Goal: Task Accomplishment & Management: Complete application form

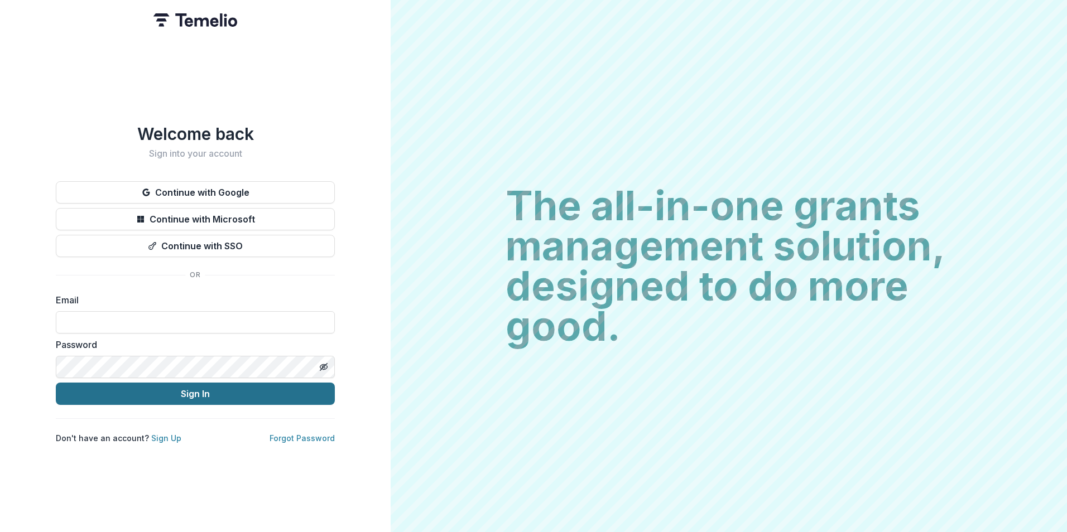
type input "**********"
click at [155, 389] on button "Sign In" at bounding box center [195, 394] width 279 height 22
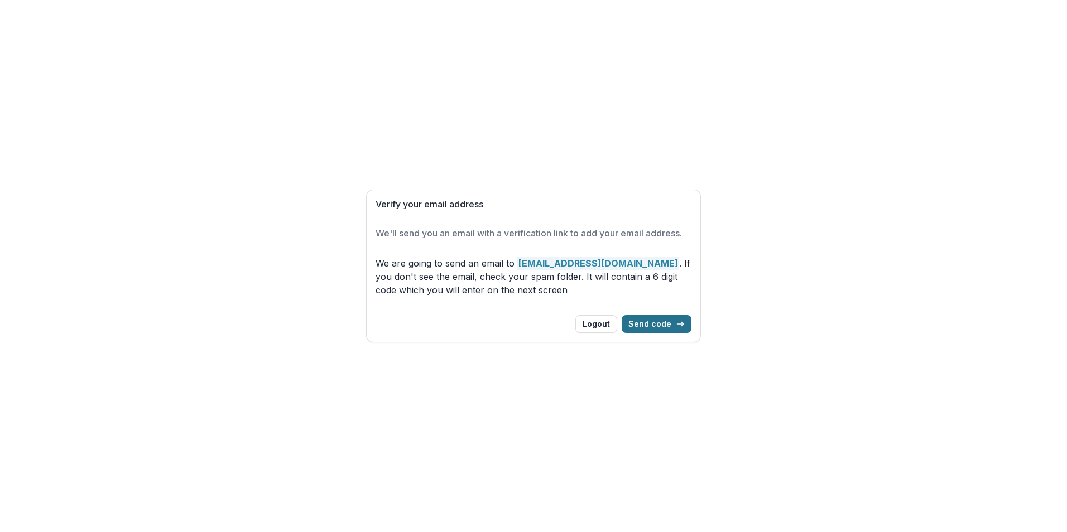
click at [646, 326] on button "Send code" at bounding box center [657, 324] width 70 height 18
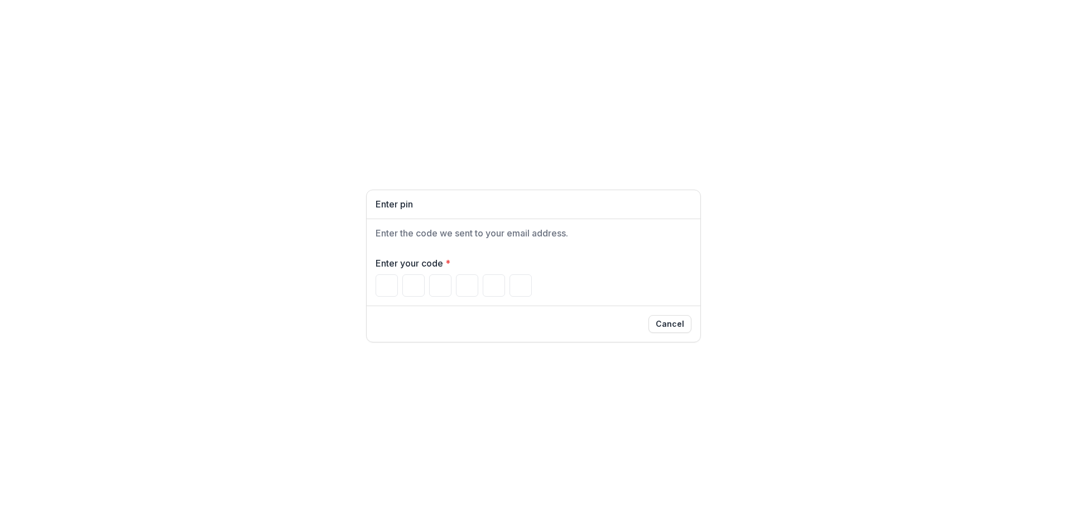
type input "*"
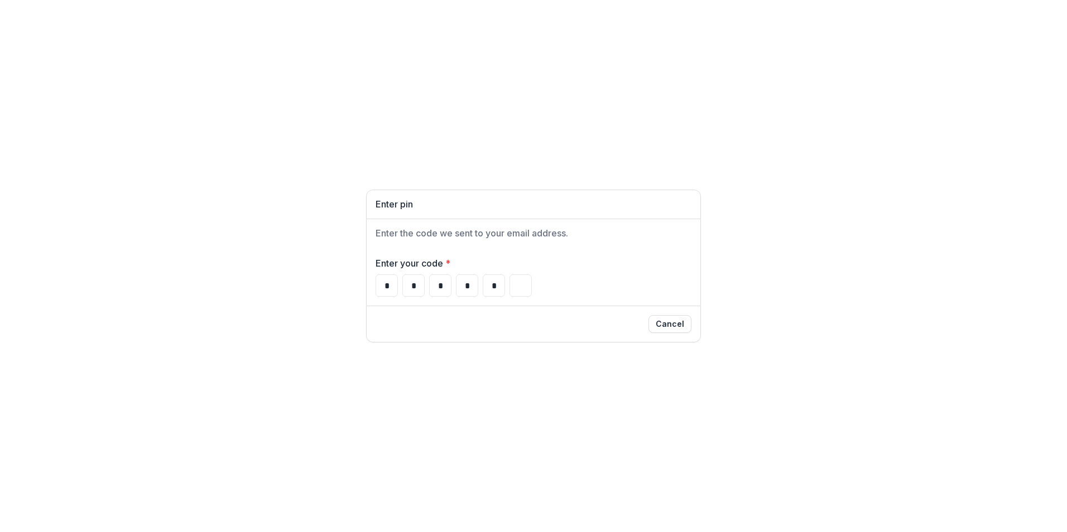
type input "*"
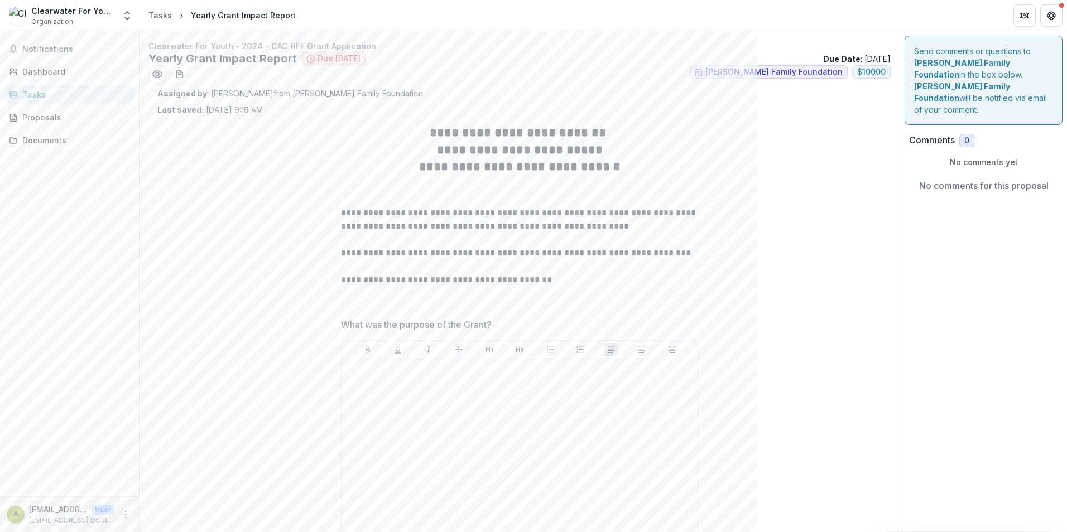
drag, startPoint x: 321, startPoint y: 232, endPoint x: 546, endPoint y: 218, distance: 224.8
click at [546, 218] on p "**********" at bounding box center [519, 219] width 357 height 27
drag, startPoint x: 509, startPoint y: 323, endPoint x: 336, endPoint y: 328, distance: 173.6
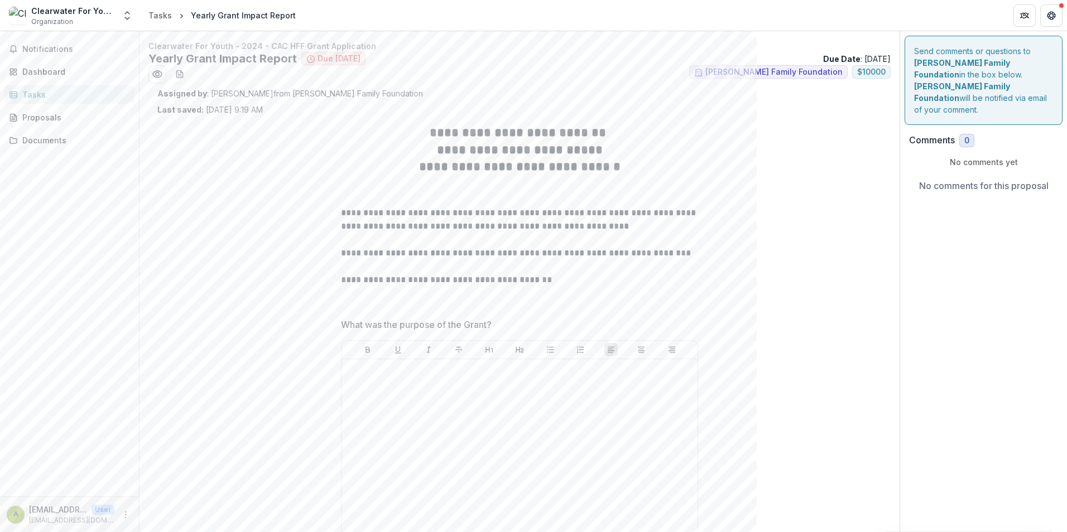
drag, startPoint x: 336, startPoint y: 328, endPoint x: 570, endPoint y: 175, distance: 280.1
click at [570, 175] on h2 "**********" at bounding box center [519, 166] width 357 height 17
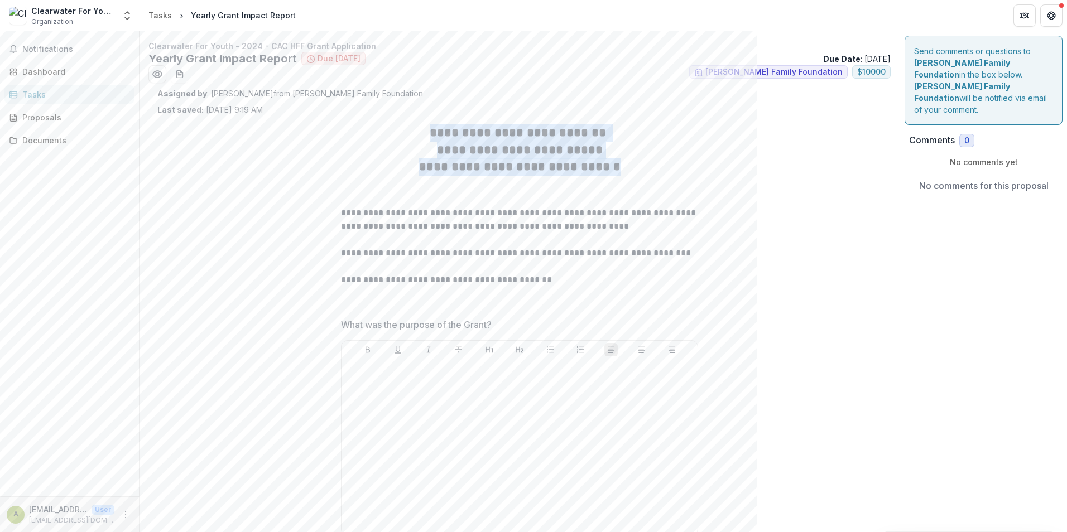
drag, startPoint x: 627, startPoint y: 169, endPoint x: 426, endPoint y: 132, distance: 204.7
click at [426, 132] on div "**********" at bounding box center [519, 205] width 357 height 162
drag, startPoint x: 426, startPoint y: 132, endPoint x: 461, endPoint y: 146, distance: 38.1
copy div "**********"
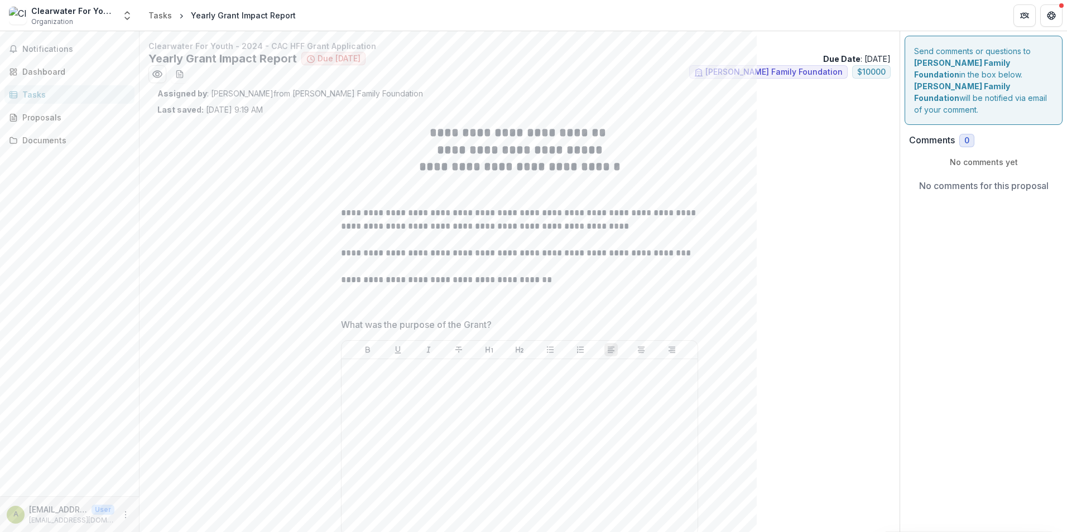
drag, startPoint x: 526, startPoint y: 332, endPoint x: 507, endPoint y: 329, distance: 19.3
click at [507, 329] on div "What was the purpose of the Grant?" at bounding box center [519, 429] width 357 height 223
click at [501, 322] on span "What was the purpose of the Grant?" at bounding box center [516, 324] width 350 height 13
drag, startPoint x: 494, startPoint y: 325, endPoint x: 310, endPoint y: 330, distance: 184.7
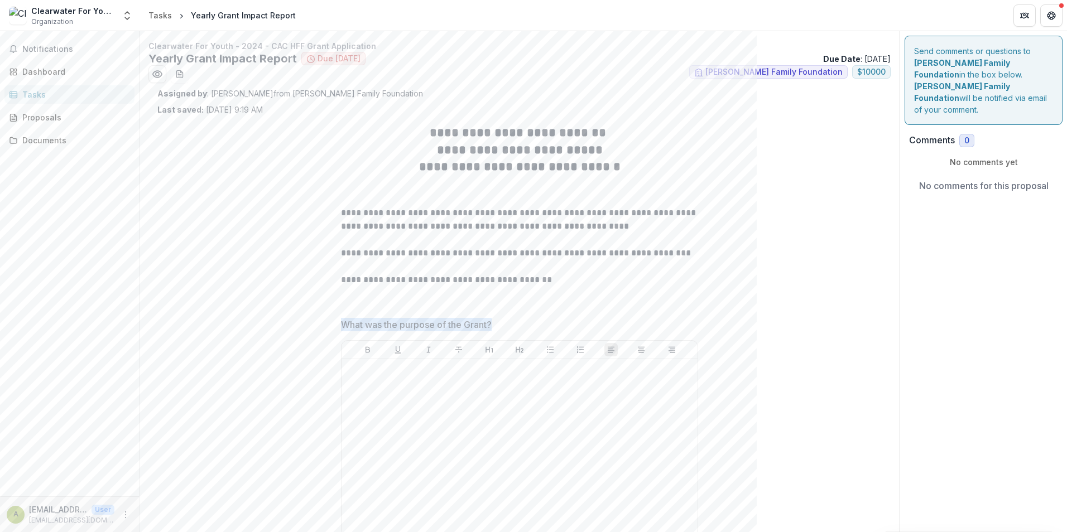
drag, startPoint x: 310, startPoint y: 330, endPoint x: 366, endPoint y: 330, distance: 56.4
copy p "What was the purpose of the Grant?"
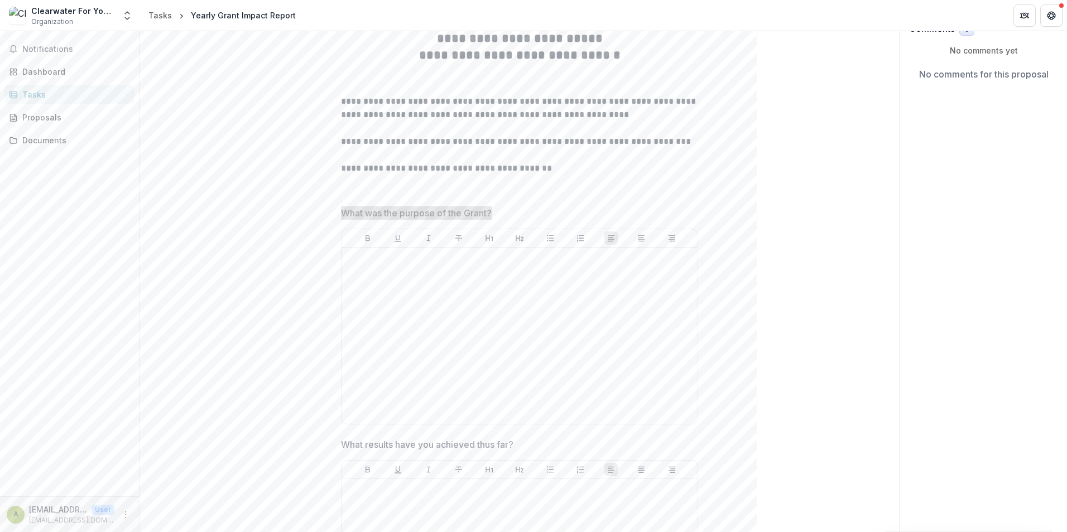
scroll to position [335, 0]
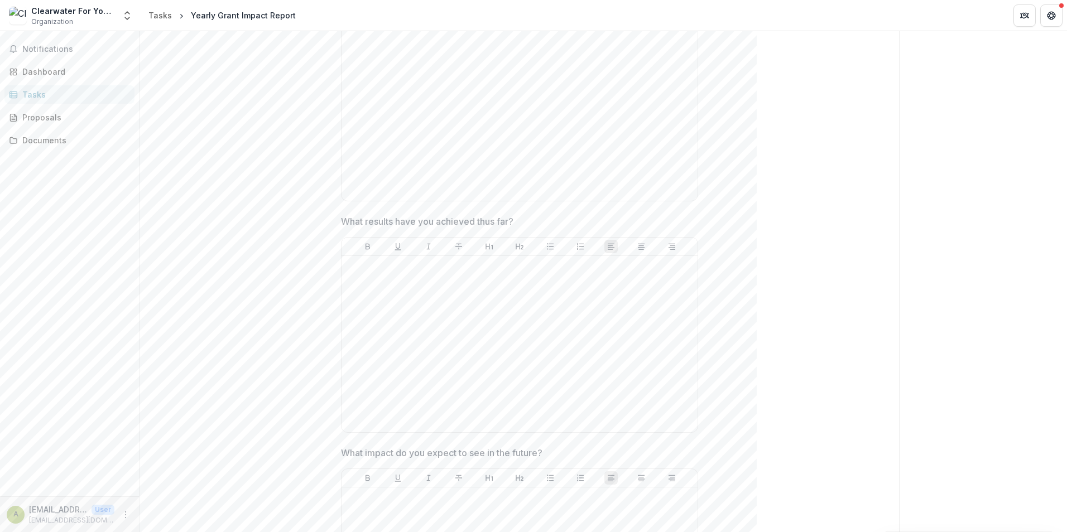
drag, startPoint x: 504, startPoint y: 224, endPoint x: 328, endPoint y: 223, distance: 176.3
drag, startPoint x: 328, startPoint y: 223, endPoint x: 344, endPoint y: 220, distance: 16.0
copy p "What results have you achieved thus far?"
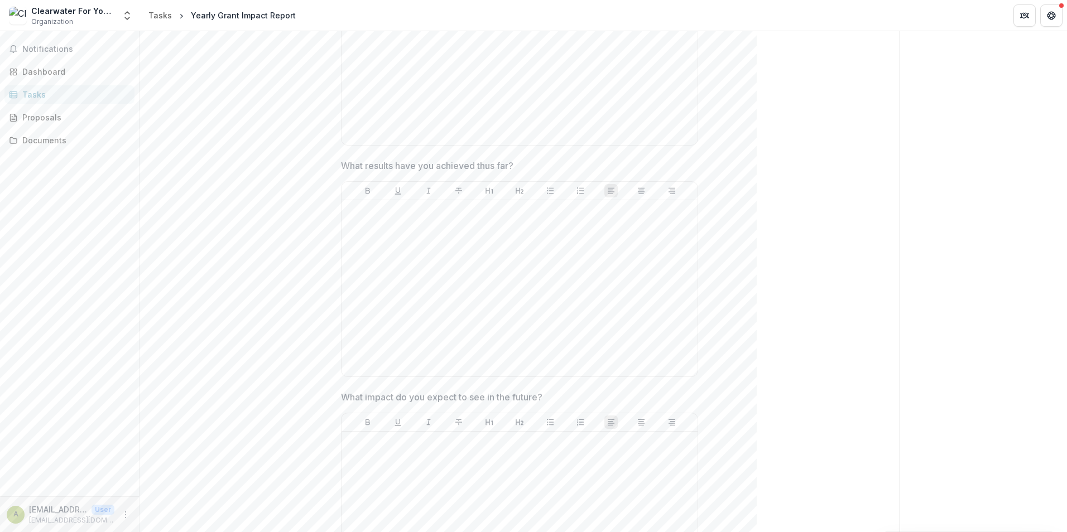
click at [550, 397] on span "What impact do you expect to see in the future?" at bounding box center [516, 397] width 350 height 13
drag, startPoint x: 548, startPoint y: 397, endPoint x: 338, endPoint y: 389, distance: 209.9
drag, startPoint x: 338, startPoint y: 389, endPoint x: 359, endPoint y: 392, distance: 21.3
copy p "What impact do you expect to see in the future?"
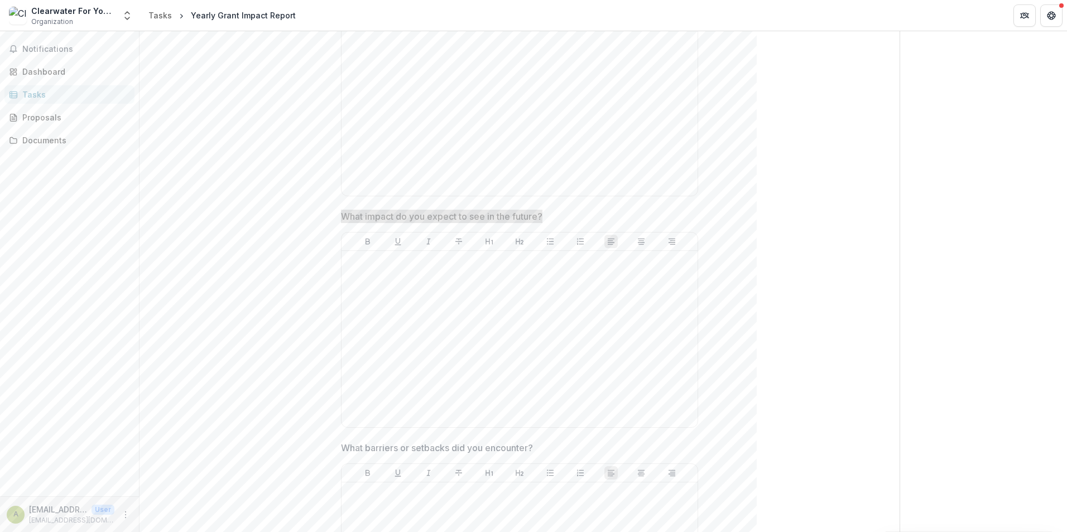
scroll to position [670, 0]
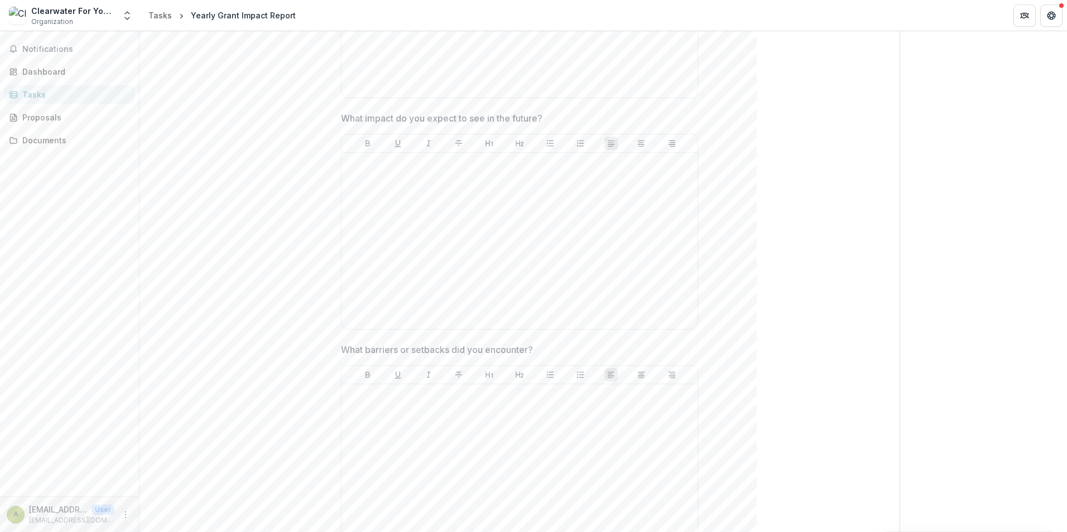
click at [433, 357] on div "What barriers or setbacks did you encounter?" at bounding box center [519, 454] width 357 height 223
drag, startPoint x: 538, startPoint y: 352, endPoint x: 339, endPoint y: 355, distance: 199.8
click at [339, 355] on div "**********" at bounding box center [519, 309] width 375 height 1726
drag, startPoint x: 339, startPoint y: 355, endPoint x: 347, endPoint y: 351, distance: 9.5
copy p "What barriers or setbacks did you encounter?"
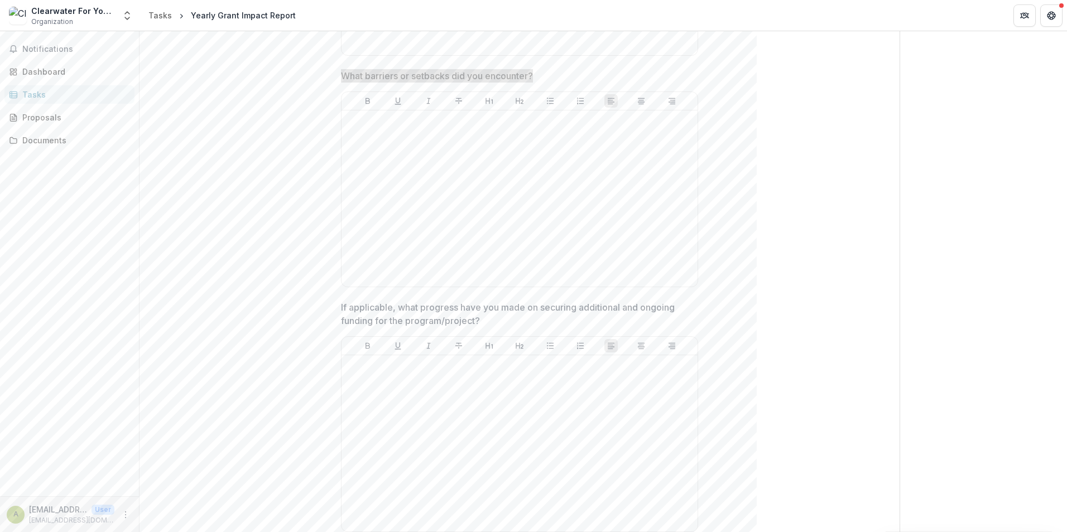
scroll to position [949, 0]
click at [485, 316] on p "If applicable, what progress have you made on securing additional and ongoing f…" at bounding box center [516, 309] width 350 height 27
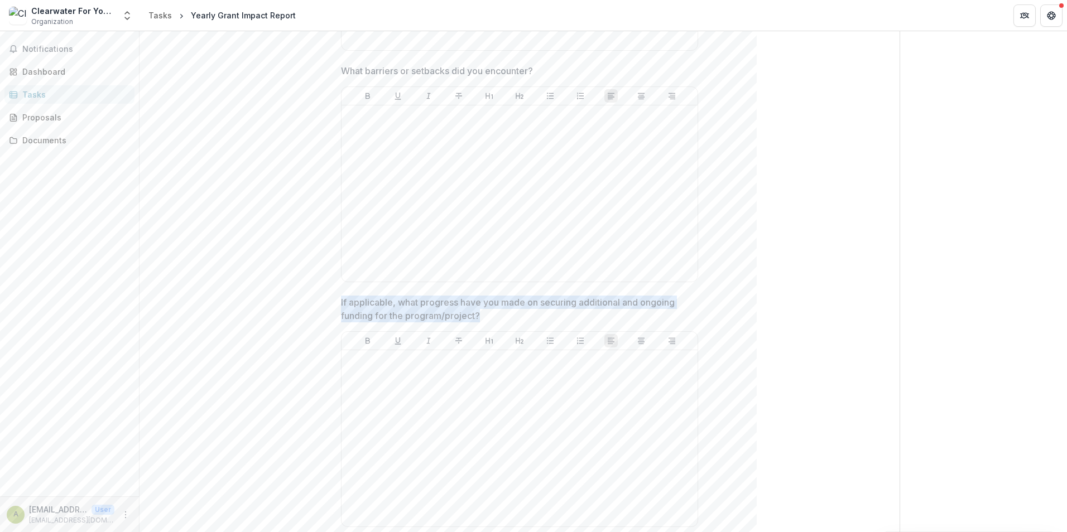
drag, startPoint x: 487, startPoint y: 315, endPoint x: 304, endPoint y: 301, distance: 183.5
click at [304, 301] on div "**********" at bounding box center [519, 30] width 724 height 1726
drag, startPoint x: 304, startPoint y: 301, endPoint x: 353, endPoint y: 304, distance: 49.2
copy p "If applicable, what progress have you made on securing additional and ongoing f…"
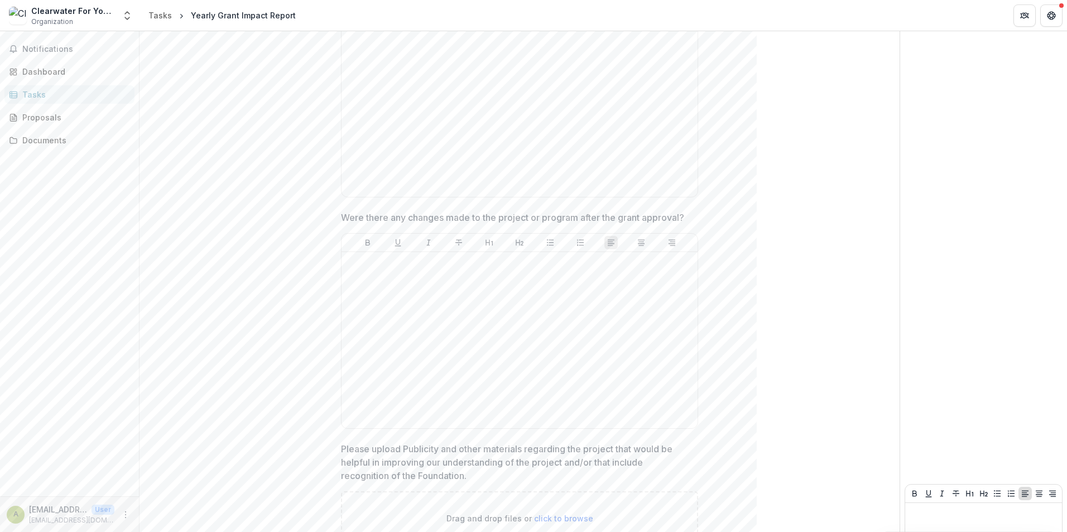
scroll to position [1283, 0]
drag, startPoint x: 687, startPoint y: 213, endPoint x: 338, endPoint y: 214, distance: 349.3
copy p "Were there any changes made to the project or program after the grant approval?"
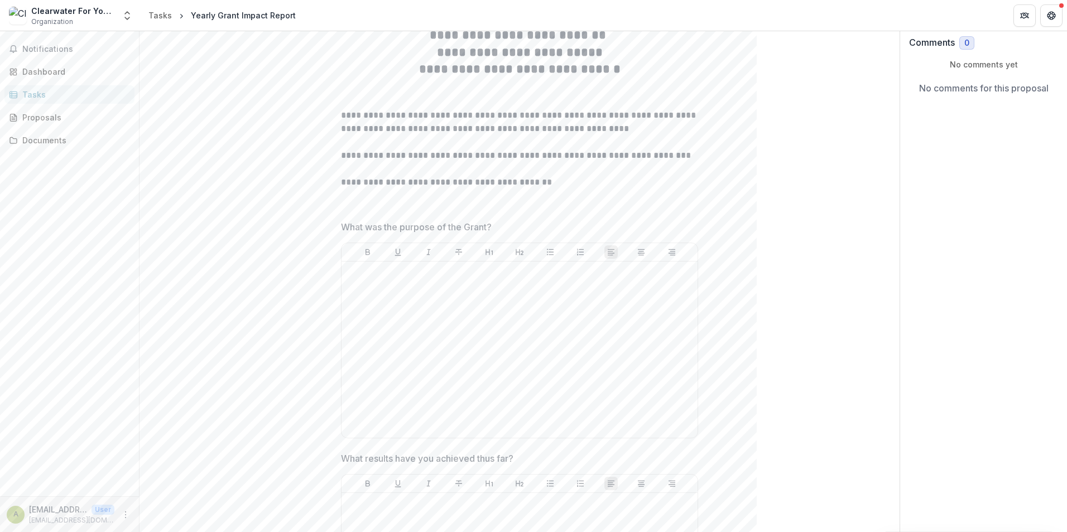
scroll to position [0, 0]
